Goal: Transaction & Acquisition: Purchase product/service

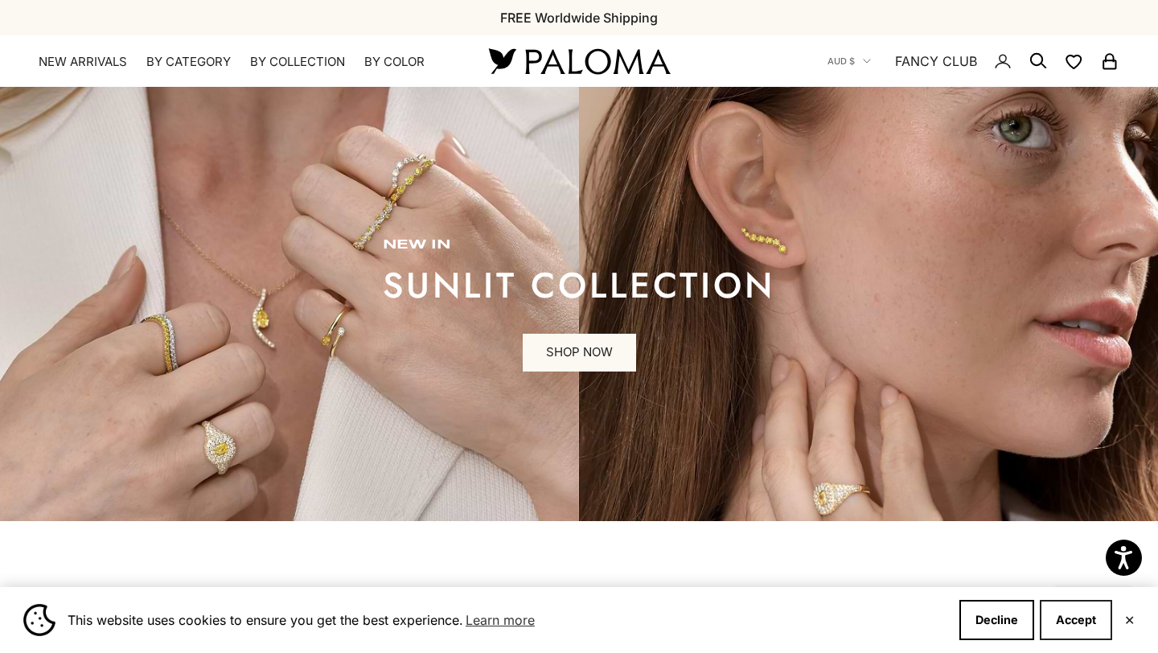
click at [1080, 631] on button "Accept" at bounding box center [1076, 620] width 72 height 40
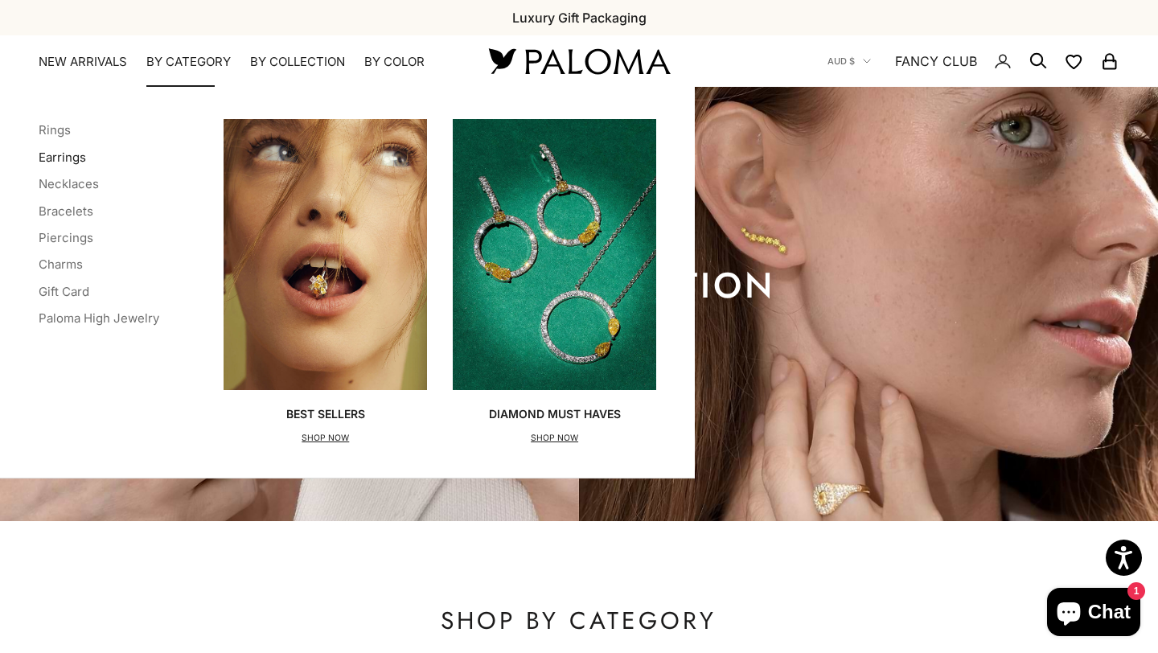
click at [75, 162] on link "Earrings" at bounding box center [62, 157] width 47 height 15
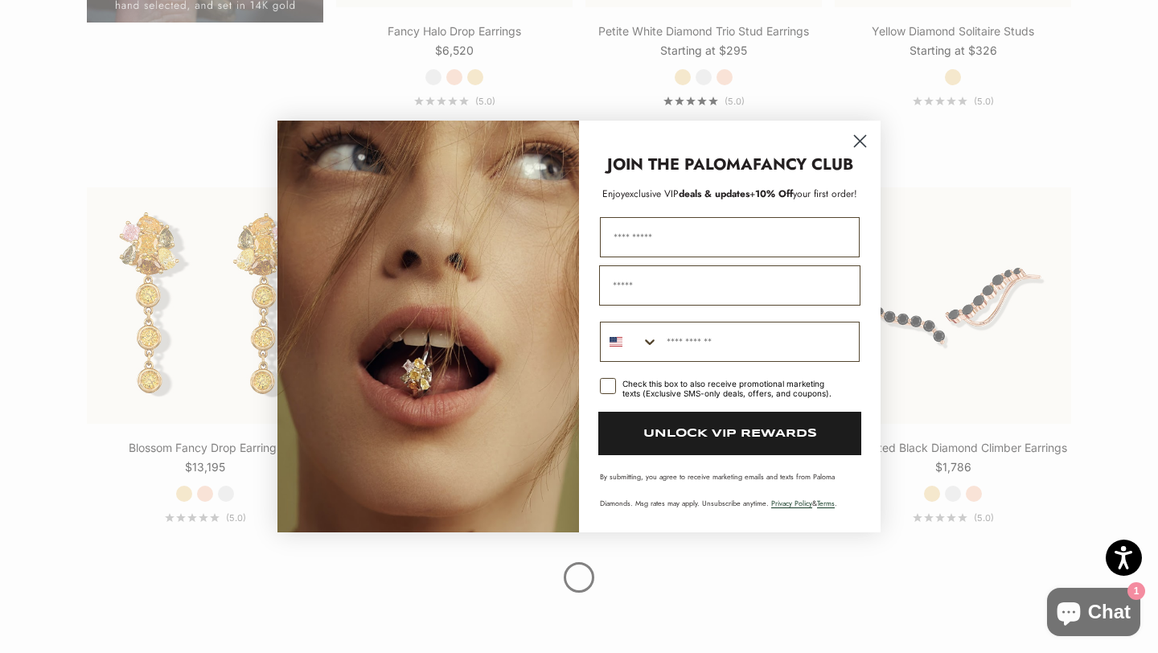
scroll to position [1600, 0]
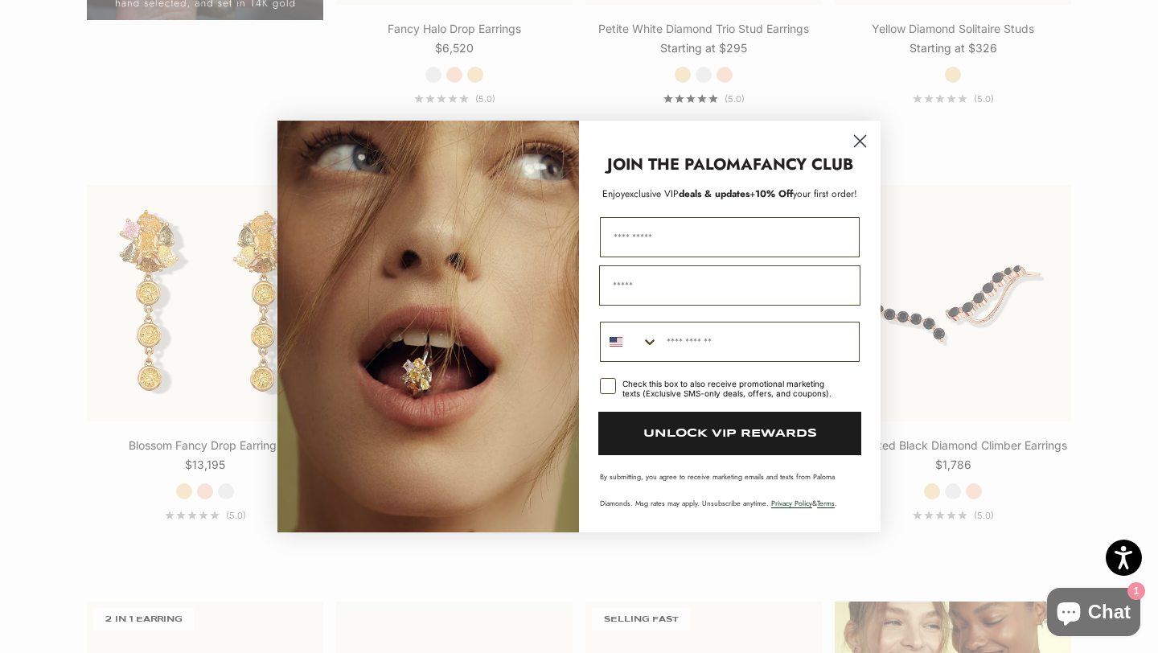
click at [859, 136] on circle "Close dialog" at bounding box center [860, 141] width 27 height 27
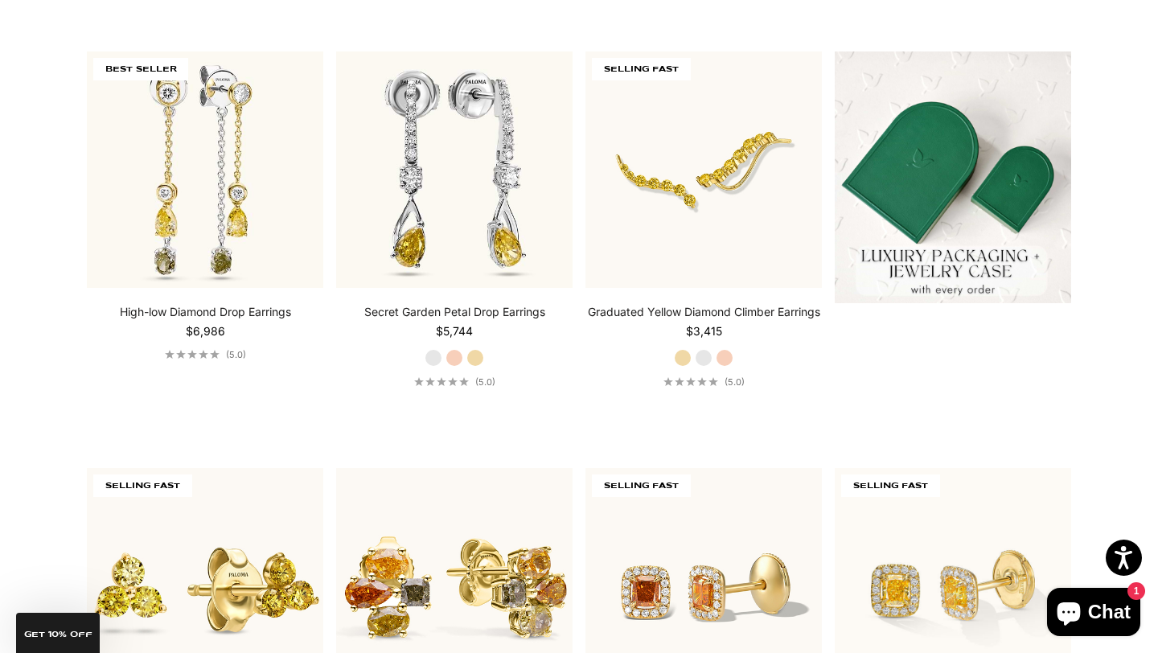
scroll to position [0, 0]
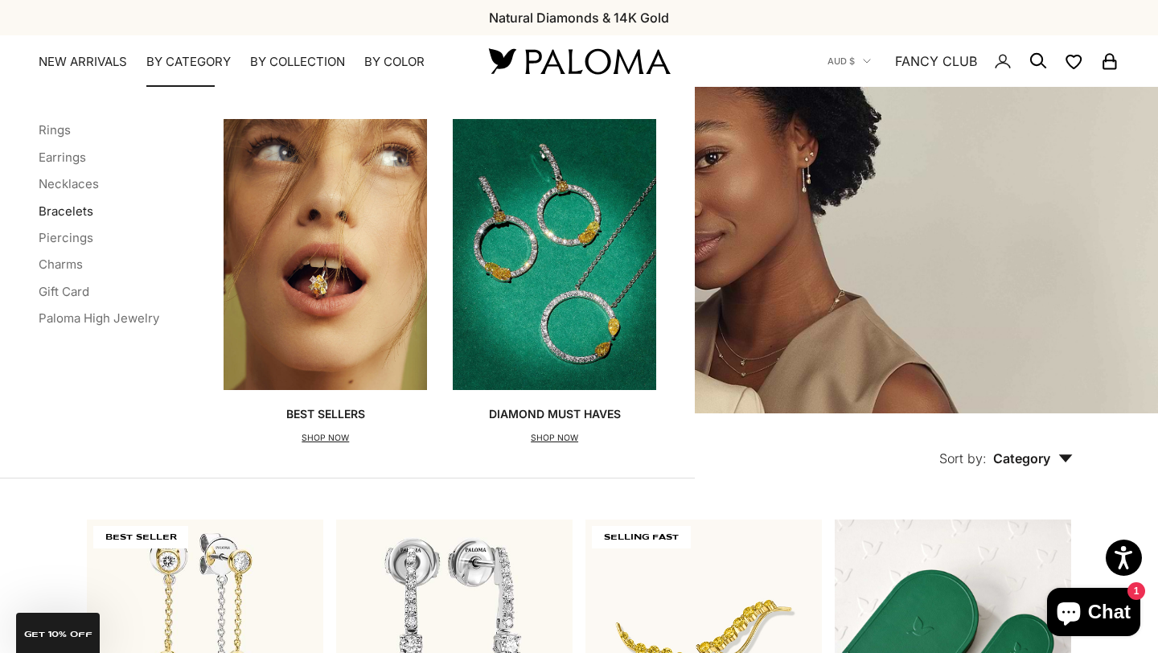
click at [72, 215] on link "Bracelets" at bounding box center [66, 210] width 55 height 15
